Goal: Navigation & Orientation: Find specific page/section

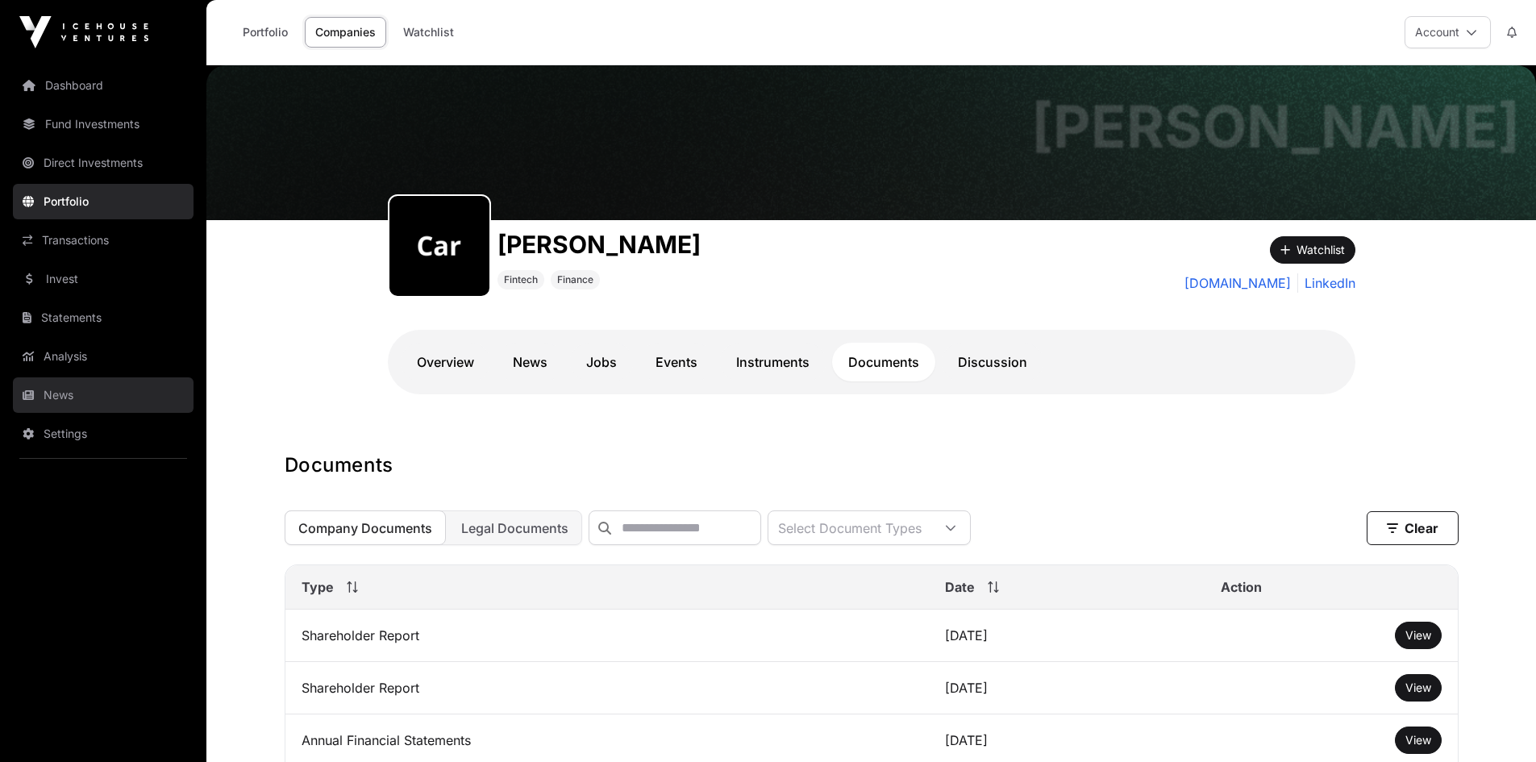
scroll to position [484, 0]
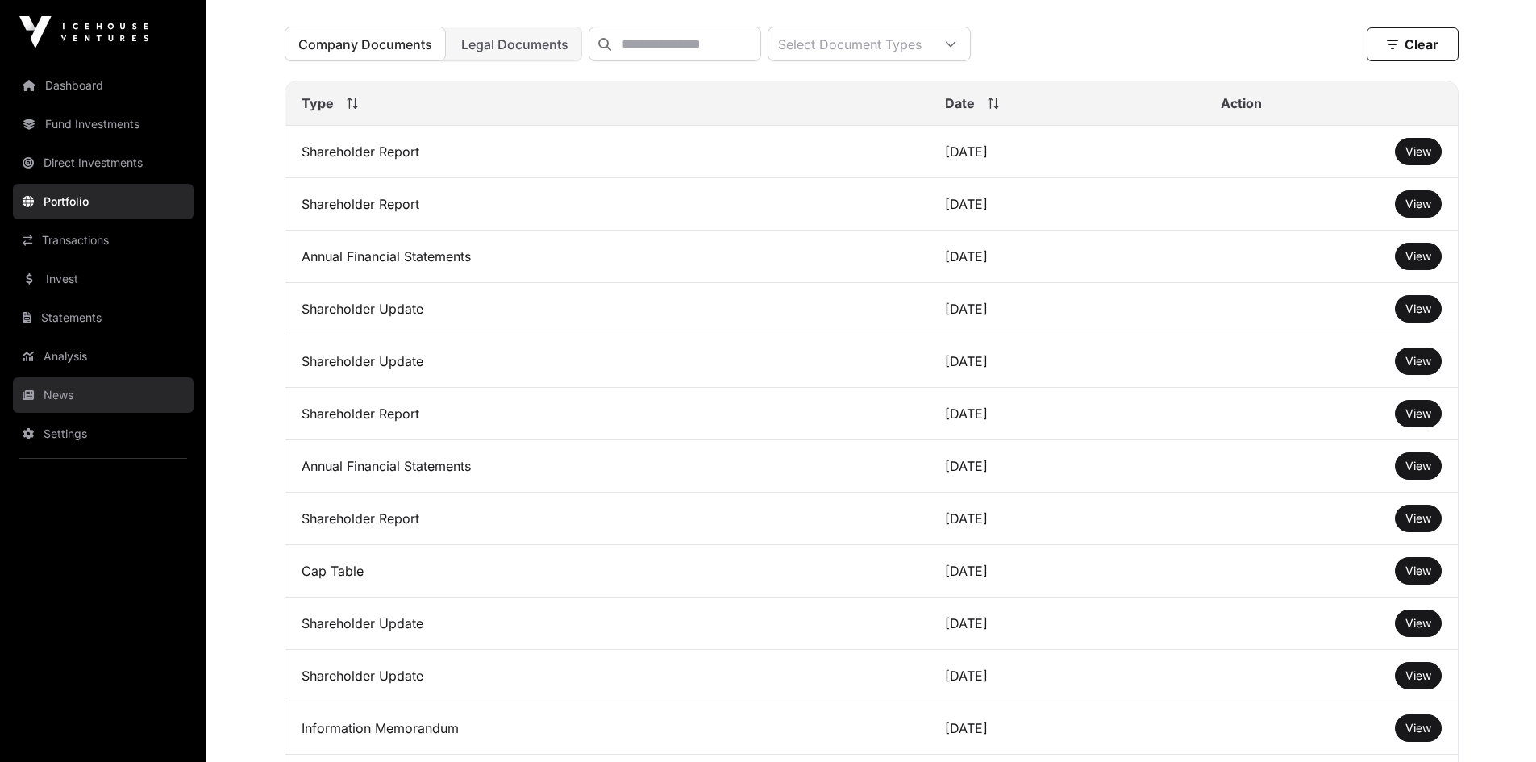
click at [65, 385] on link "News" at bounding box center [103, 394] width 181 height 35
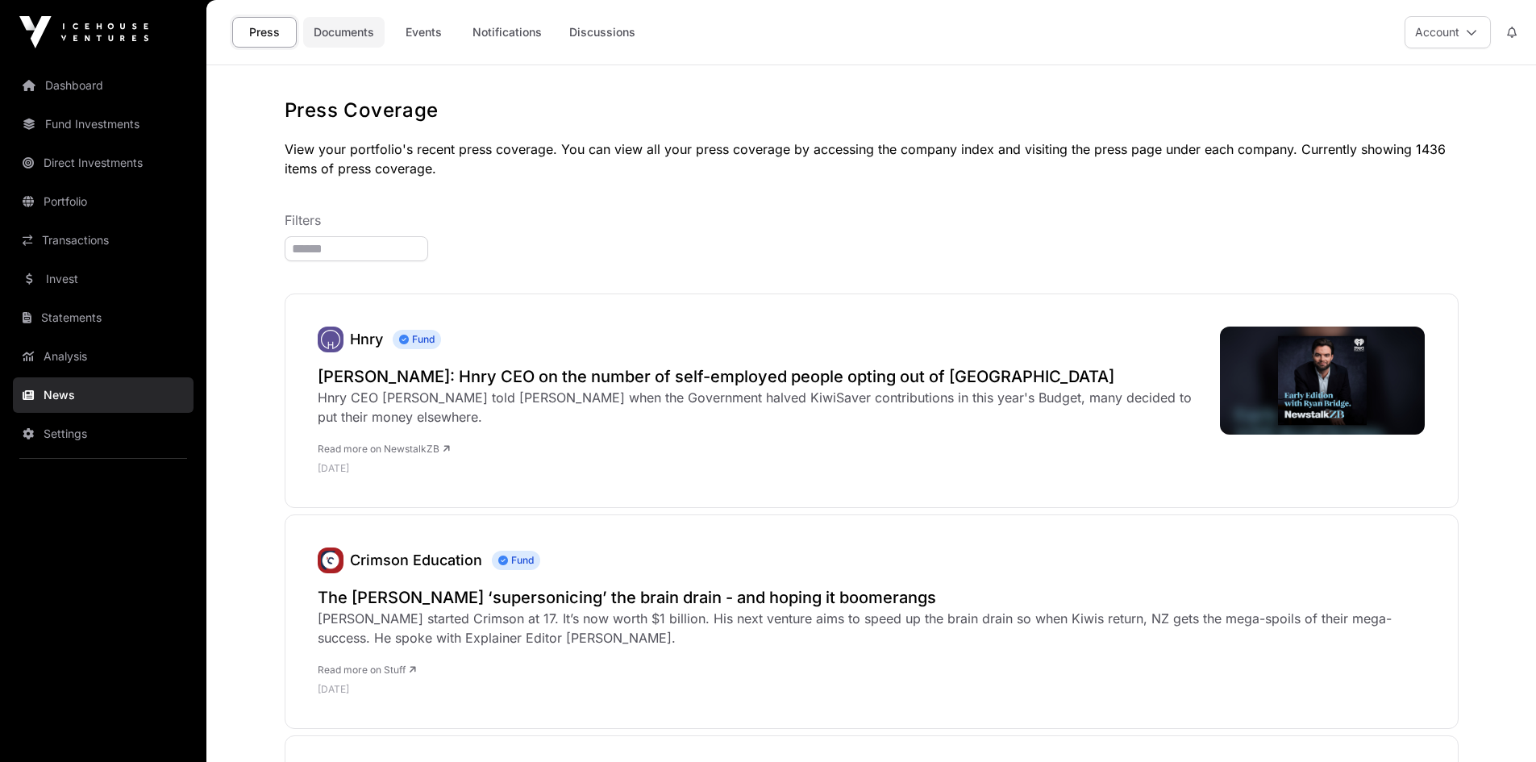
click at [339, 24] on link "Documents" at bounding box center [343, 32] width 81 height 31
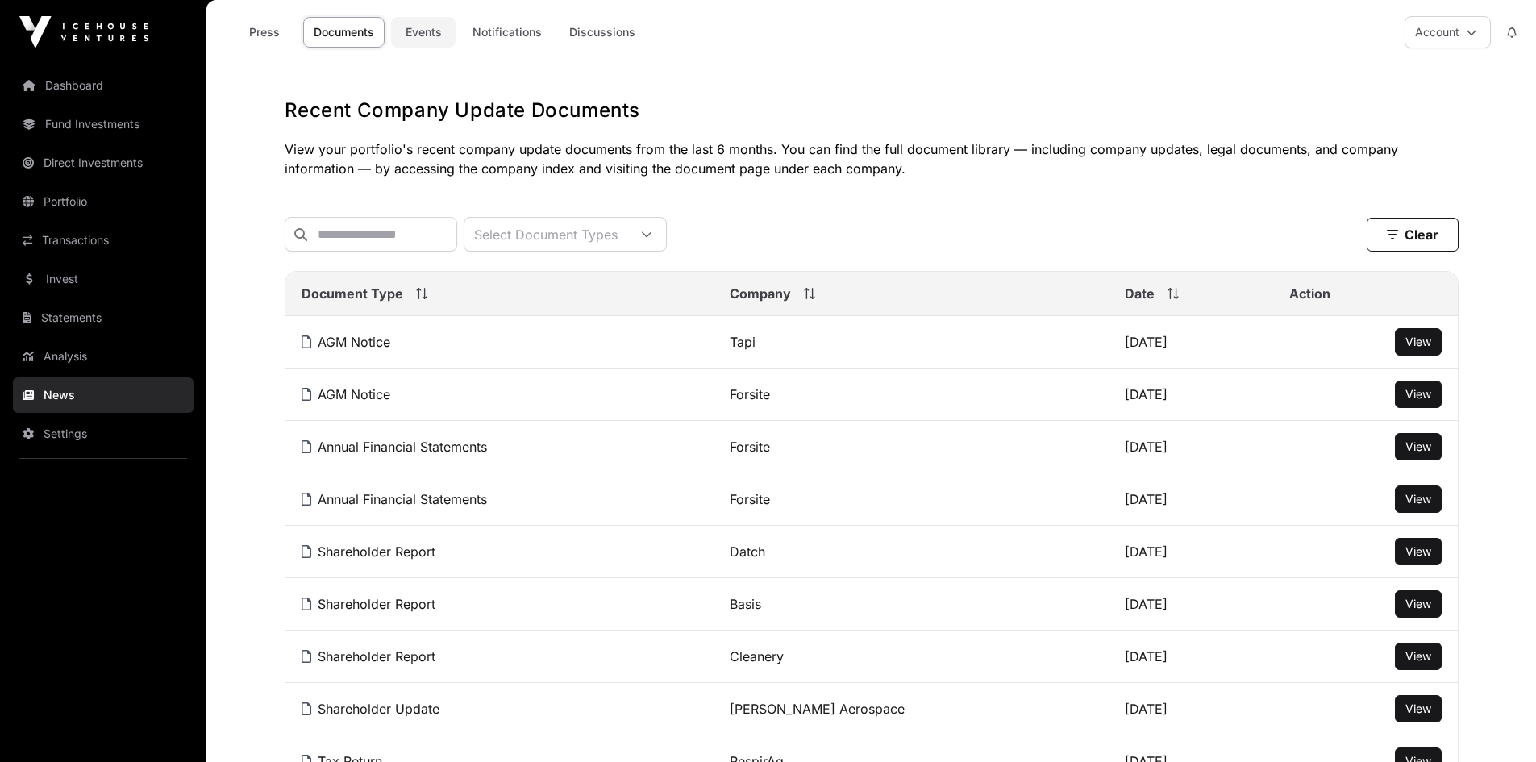
click at [418, 33] on link "Events" at bounding box center [423, 32] width 64 height 31
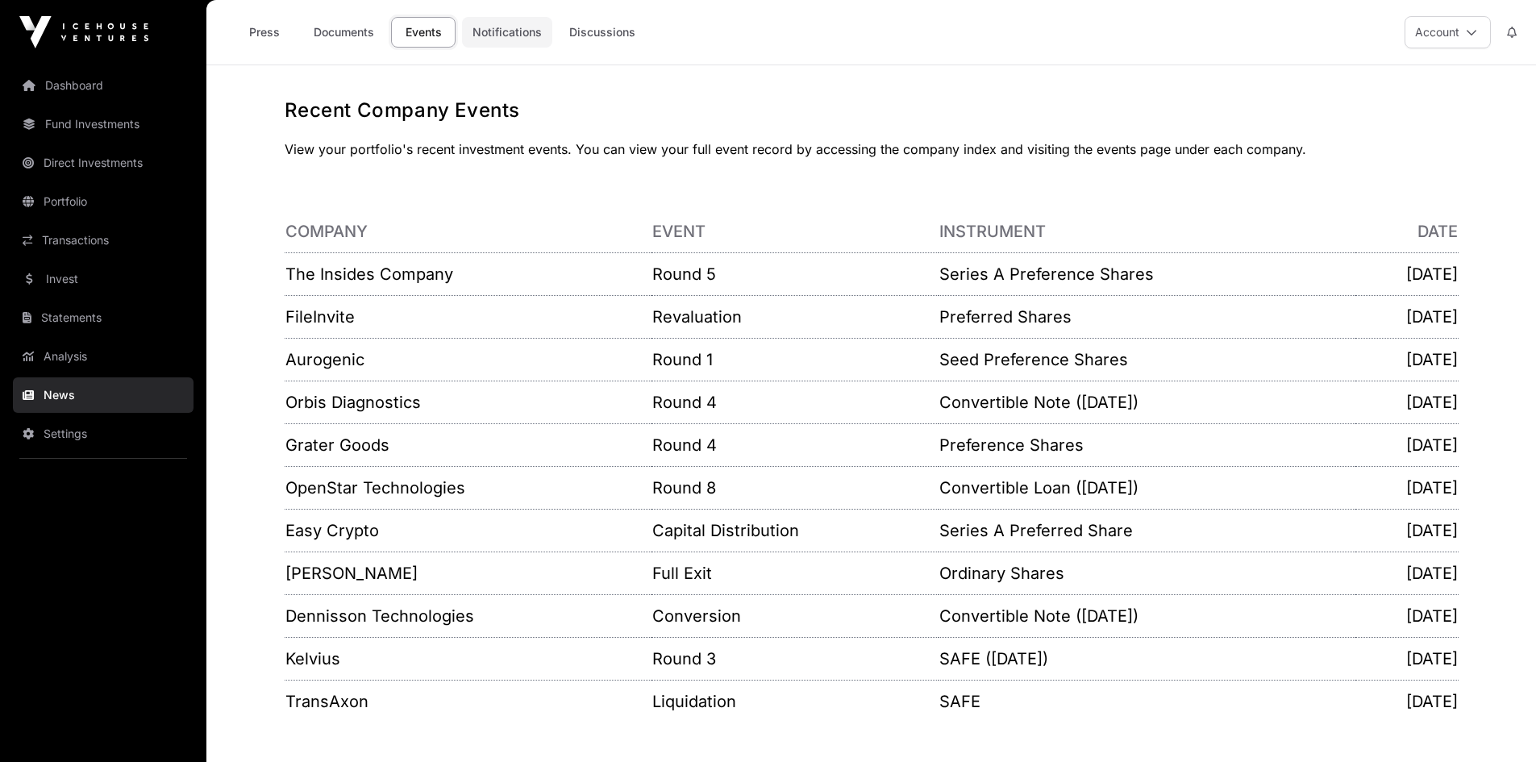
click at [493, 27] on link "Notifications" at bounding box center [507, 32] width 90 height 31
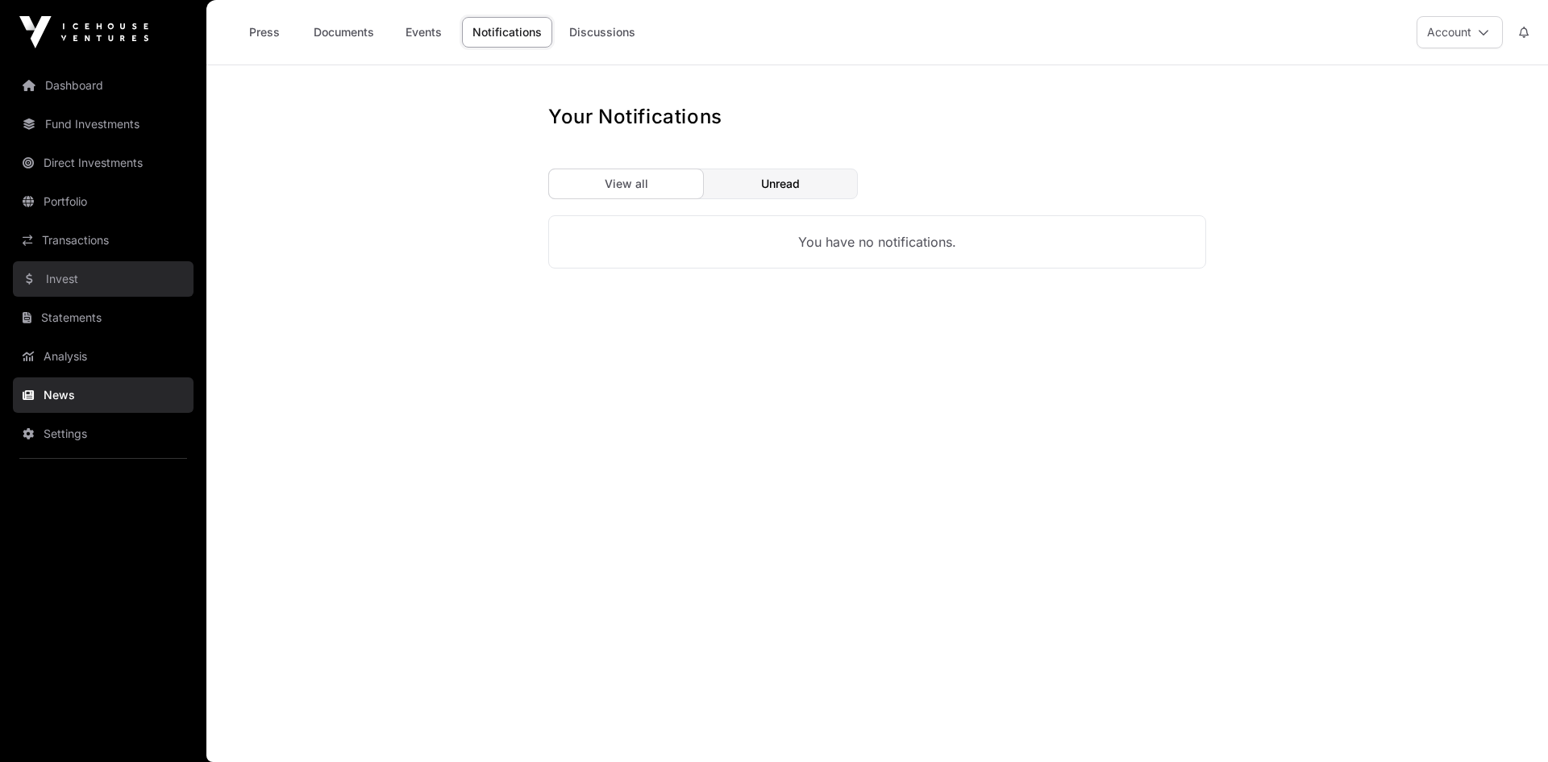
click at [65, 290] on link "Invest" at bounding box center [103, 278] width 181 height 35
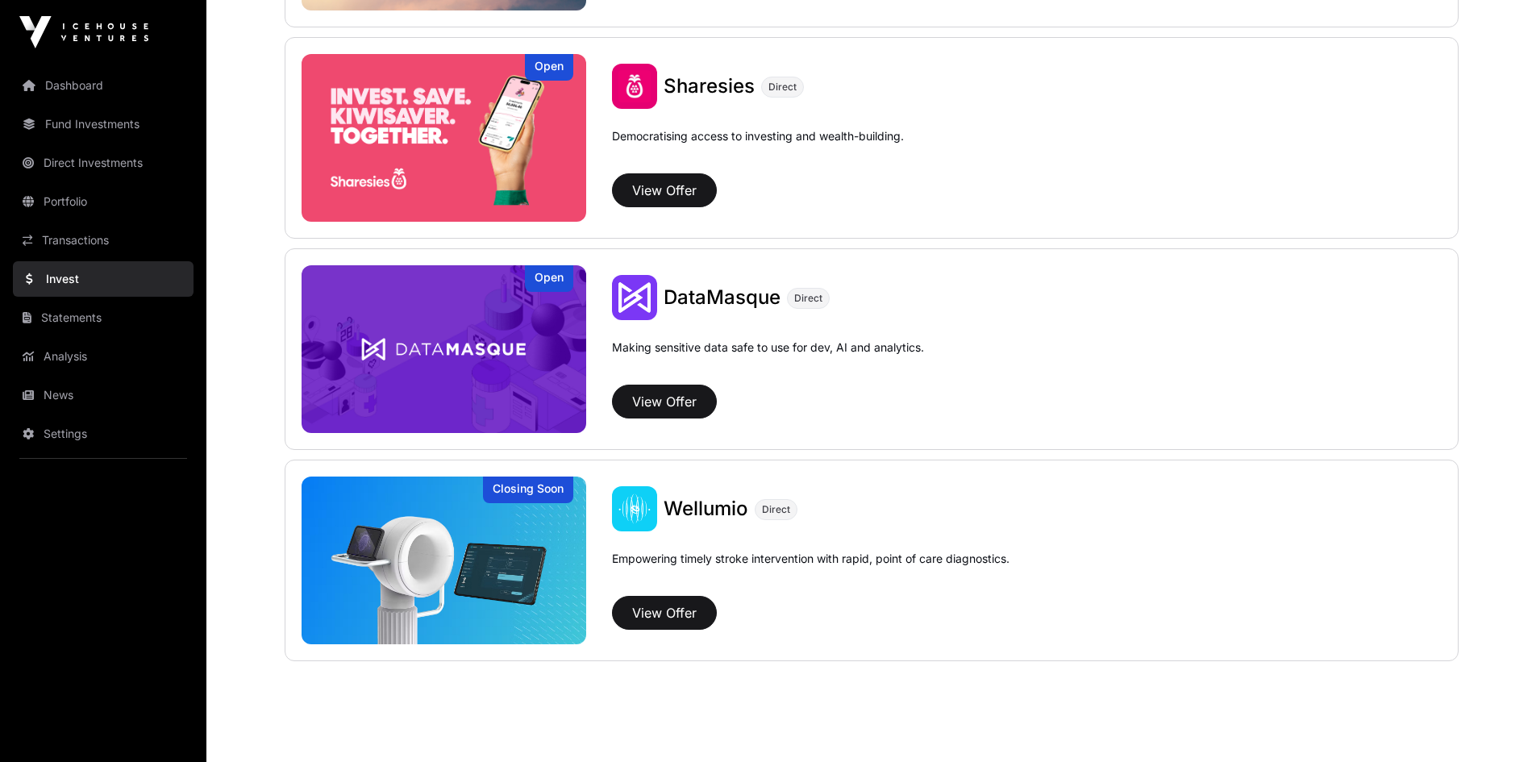
scroll to position [2106, 0]
